Goal: Task Accomplishment & Management: Complete application form

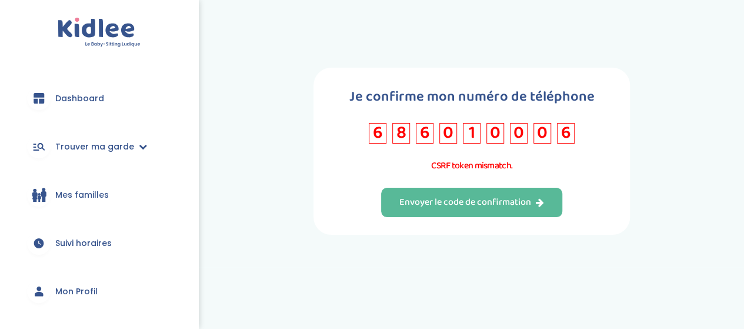
click at [394, 138] on input "8" at bounding box center [402, 133] width 18 height 21
click at [565, 133] on input "6" at bounding box center [566, 133] width 18 height 21
click at [519, 199] on div "Envoyer le code de confirmation" at bounding box center [472, 203] width 145 height 14
click at [490, 172] on p "CSRF token mismatch." at bounding box center [472, 165] width 177 height 15
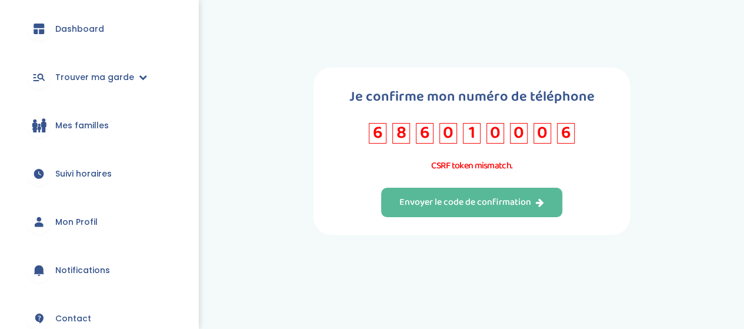
scroll to position [81, 0]
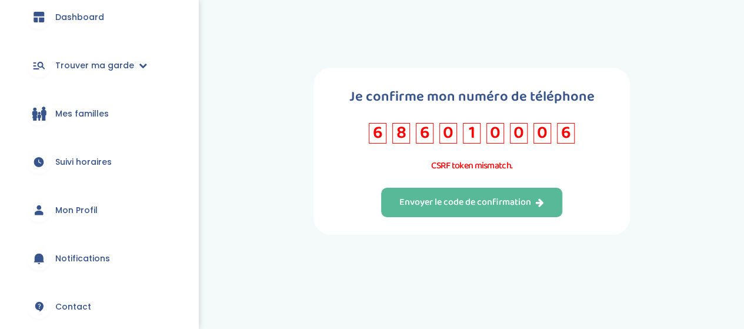
click at [118, 68] on span "Trouver ma garde" at bounding box center [94, 65] width 79 height 12
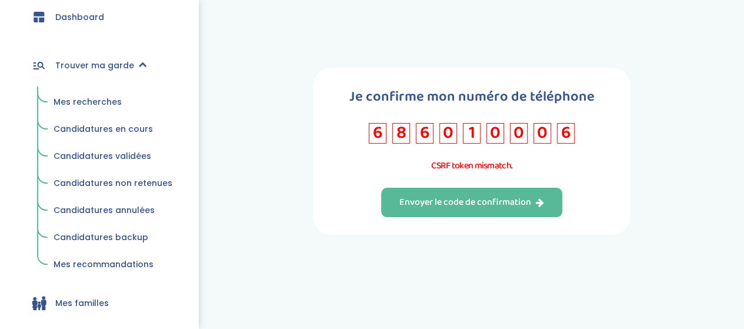
click at [107, 104] on span "Mes recherches" at bounding box center [88, 102] width 68 height 12
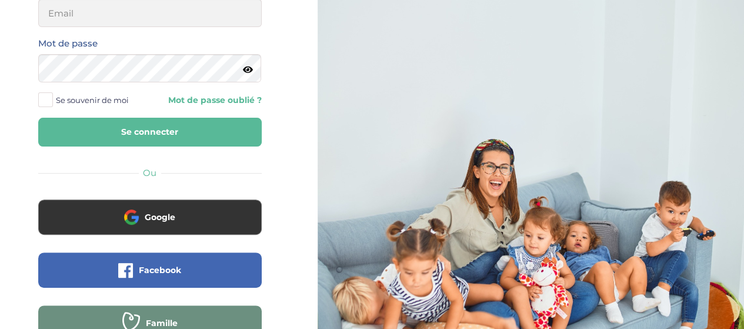
scroll to position [137, 0]
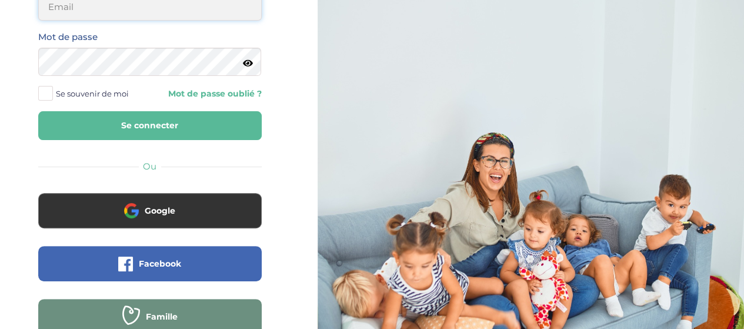
type input "layna.ouchani23@gmail.com"
click at [207, 212] on button "Google" at bounding box center [150, 210] width 224 height 35
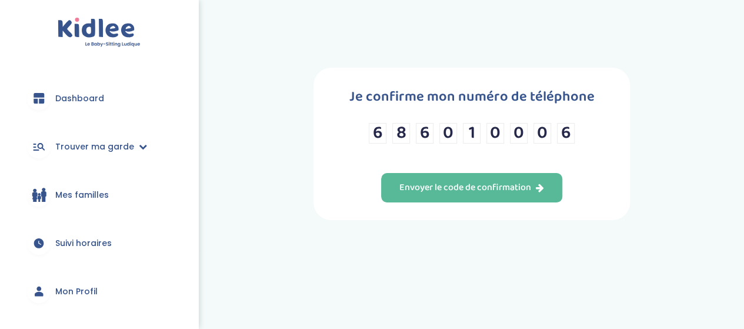
click at [111, 196] on link "Mes familles" at bounding box center [99, 195] width 163 height 42
click at [535, 189] on div "Envoyer le code de confirmation" at bounding box center [472, 188] width 145 height 14
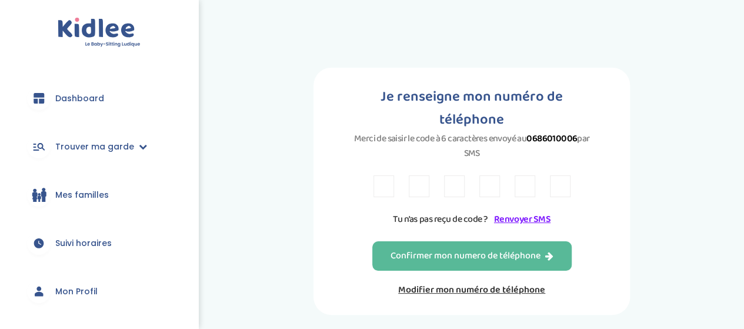
click at [379, 175] on input "text" at bounding box center [384, 186] width 21 height 22
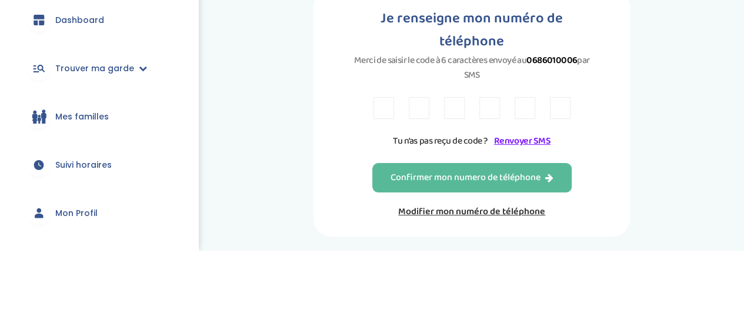
type input "T"
type input "5"
type input "L"
type input "P"
type input "6"
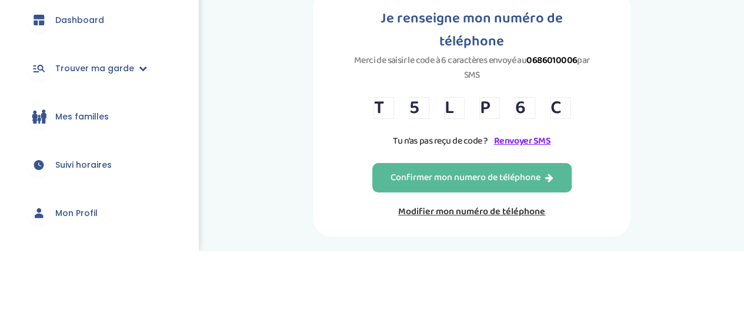
type input "C"
click at [471, 250] on div "Confirmer mon numero de téléphone" at bounding box center [472, 257] width 163 height 14
